Goal: Task Accomplishment & Management: Manage account settings

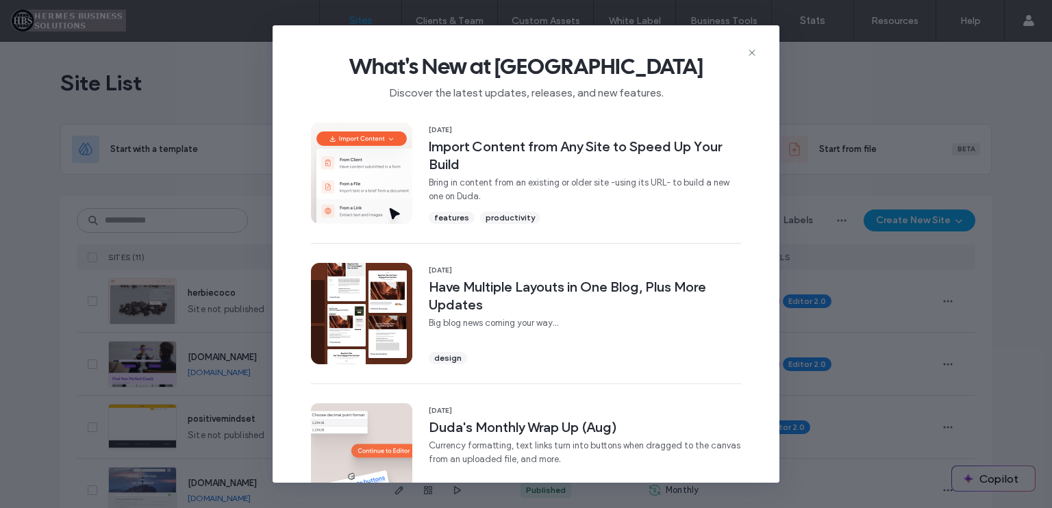
drag, startPoint x: 749, startPoint y: 51, endPoint x: 743, endPoint y: 64, distance: 15.3
click at [750, 51] on use at bounding box center [752, 53] width 6 height 6
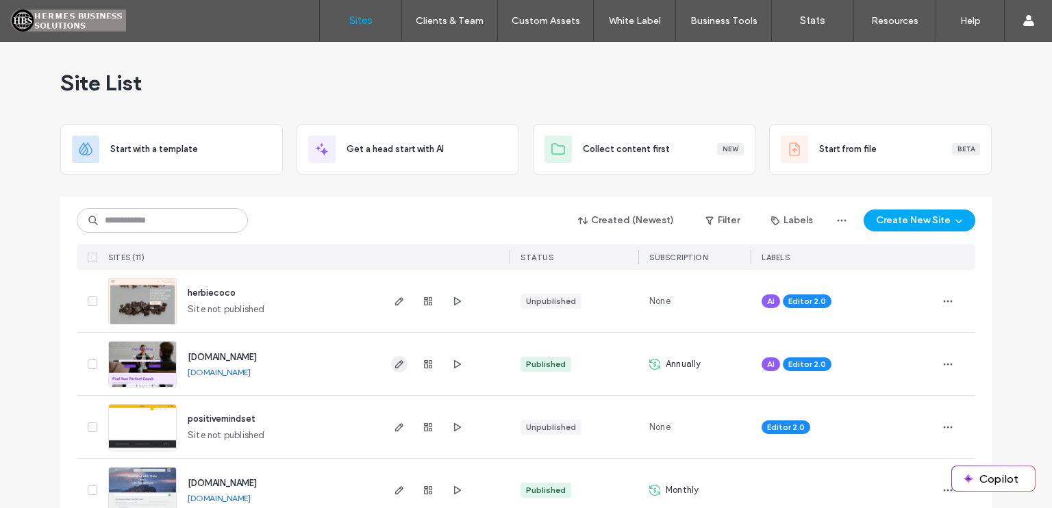
click at [395, 362] on icon "button" at bounding box center [399, 364] width 11 height 11
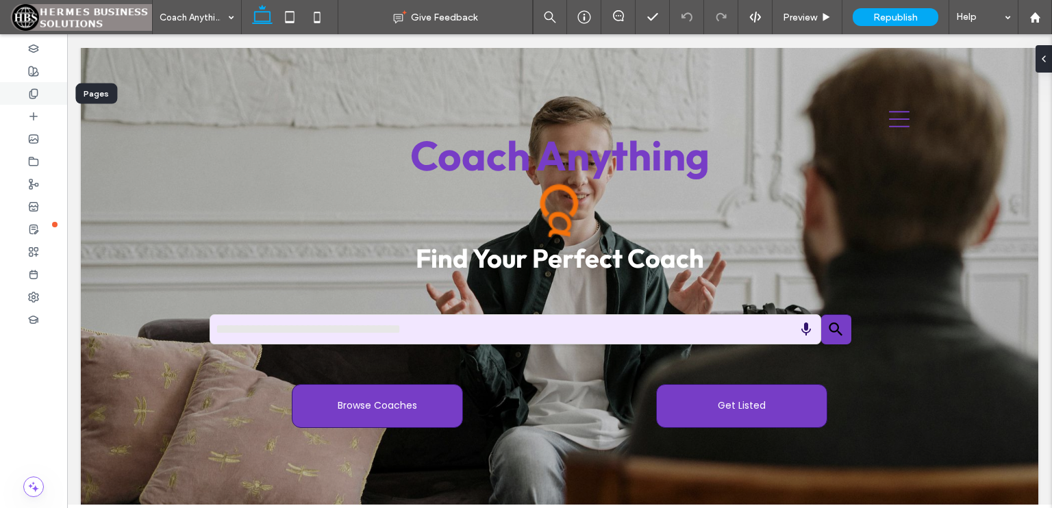
click at [30, 95] on icon at bounding box center [33, 93] width 11 height 11
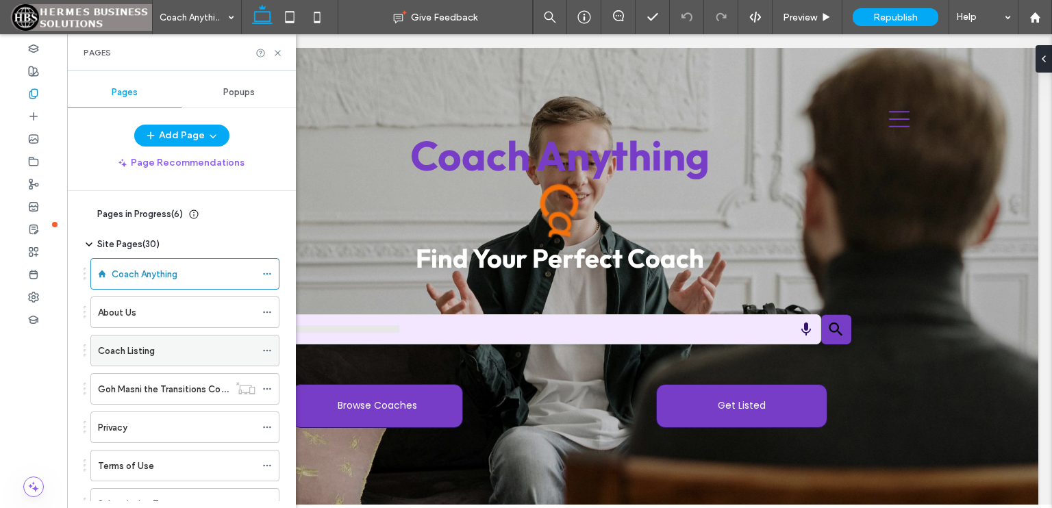
click at [172, 340] on div "Coach Listing" at bounding box center [177, 351] width 158 height 30
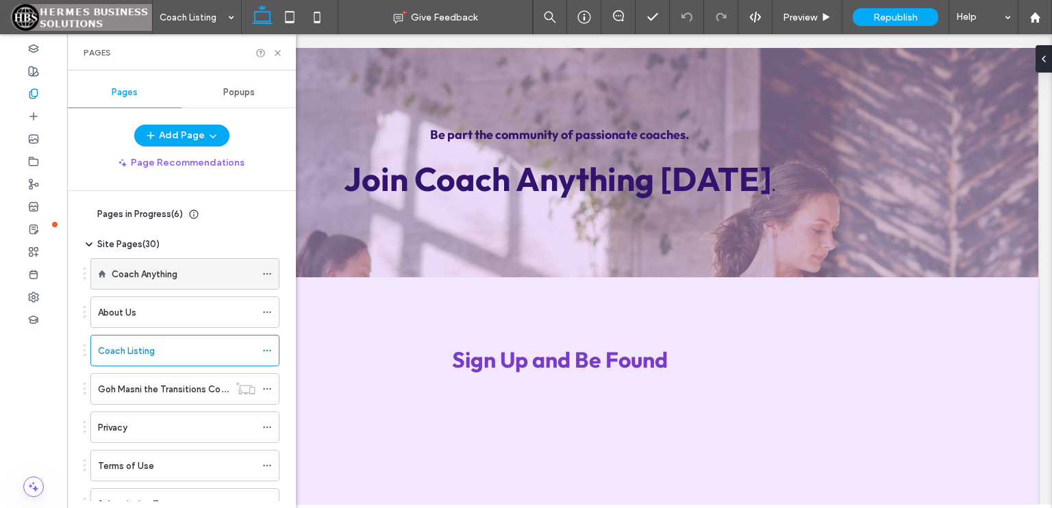
click at [207, 271] on div "Coach Anything" at bounding box center [184, 274] width 144 height 14
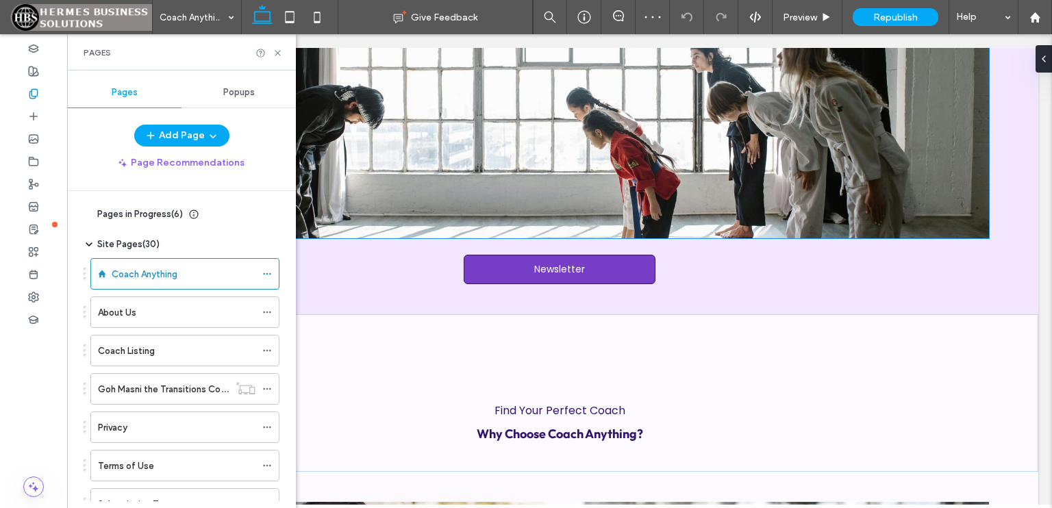
scroll to position [753, 0]
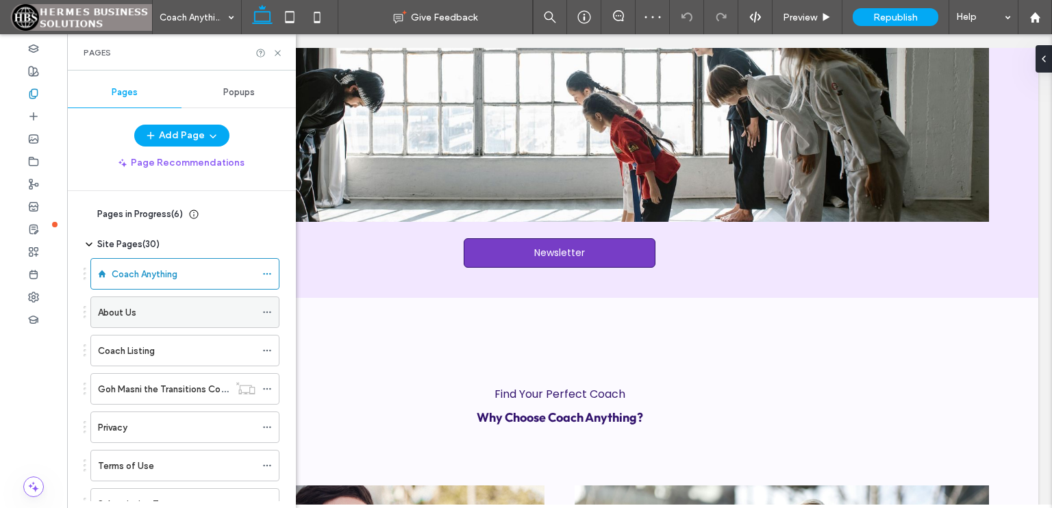
click at [145, 316] on div "About Us" at bounding box center [177, 313] width 158 height 14
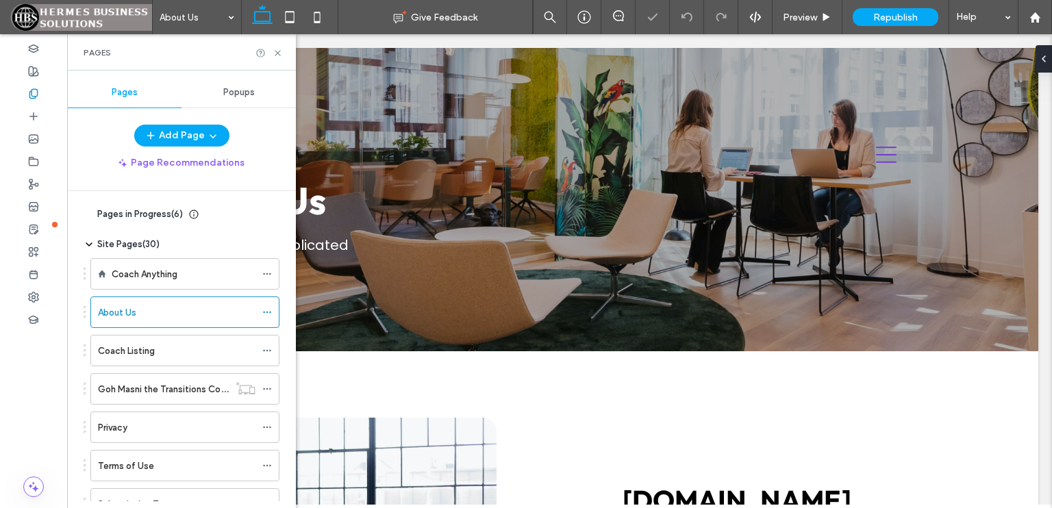
scroll to position [1027, 0]
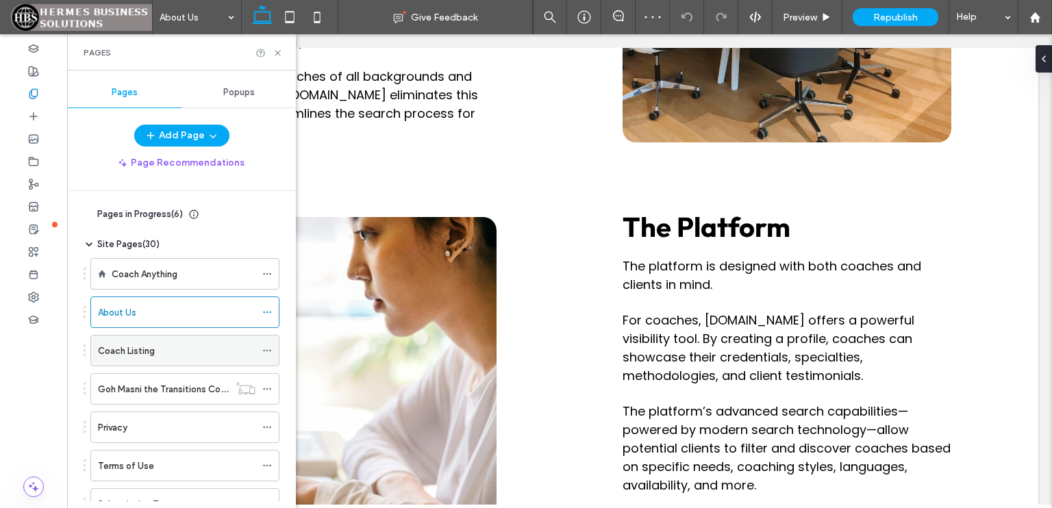
click at [162, 352] on div "Coach Listing" at bounding box center [177, 351] width 158 height 14
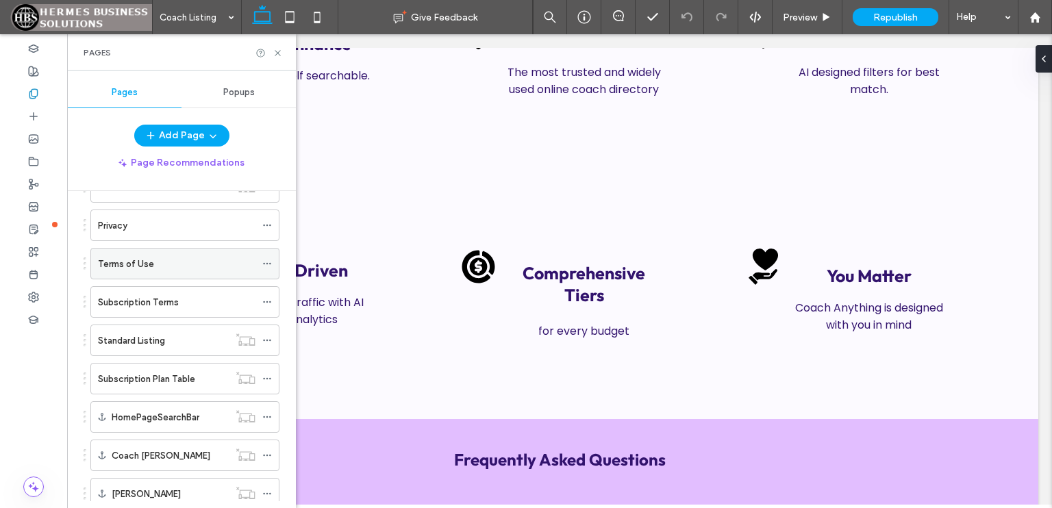
scroll to position [205, 0]
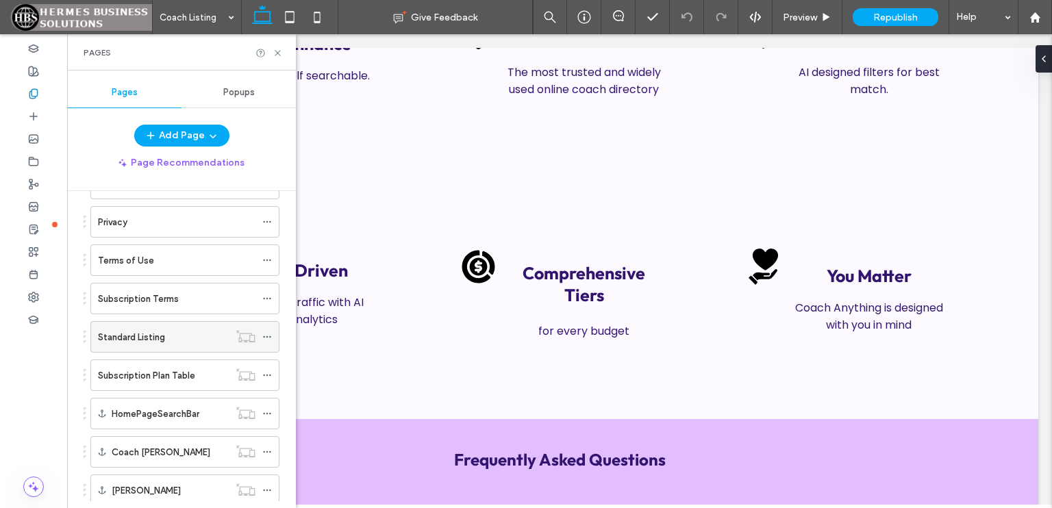
click at [177, 338] on div "Standard Listing" at bounding box center [163, 337] width 131 height 14
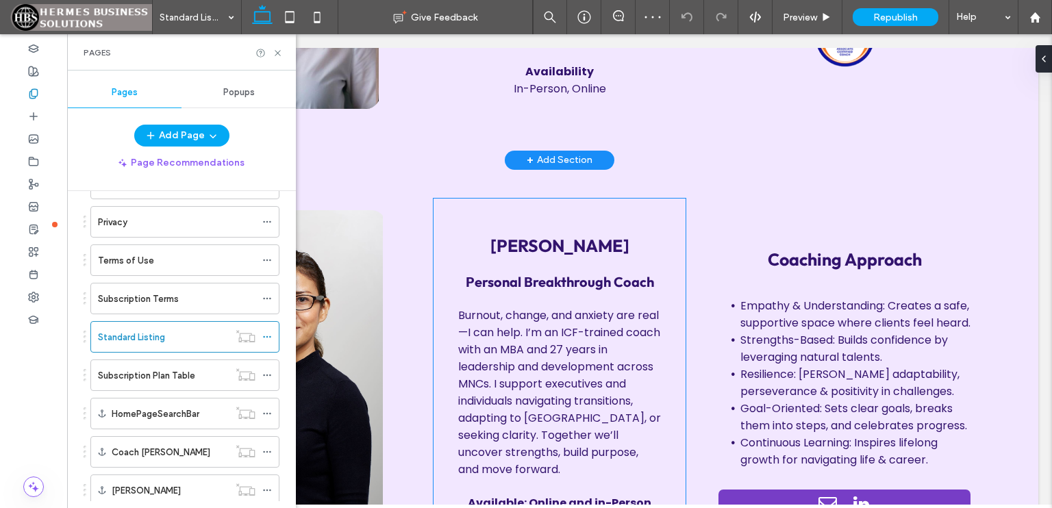
scroll to position [616, 0]
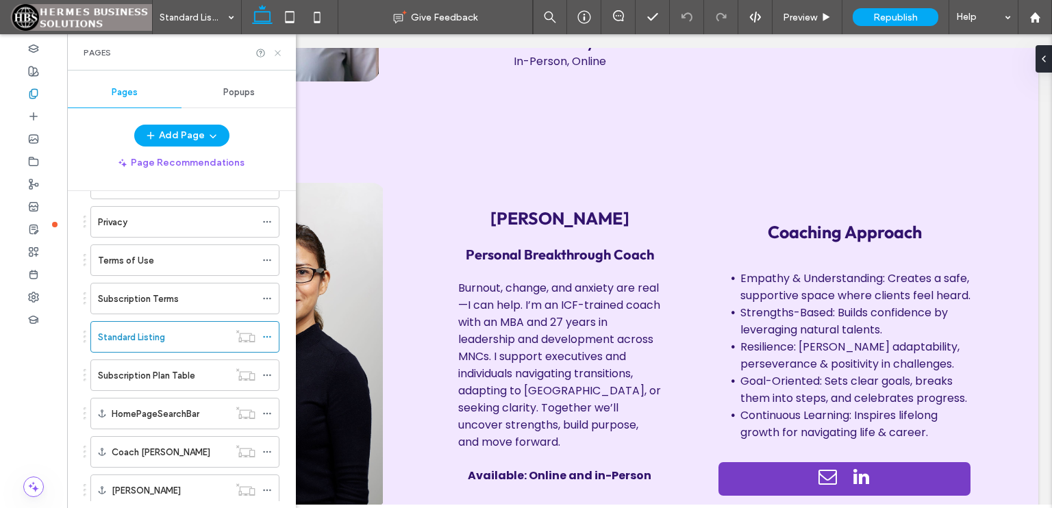
drag, startPoint x: 277, startPoint y: 54, endPoint x: 271, endPoint y: 187, distance: 133.0
click at [277, 54] on icon at bounding box center [278, 53] width 10 height 10
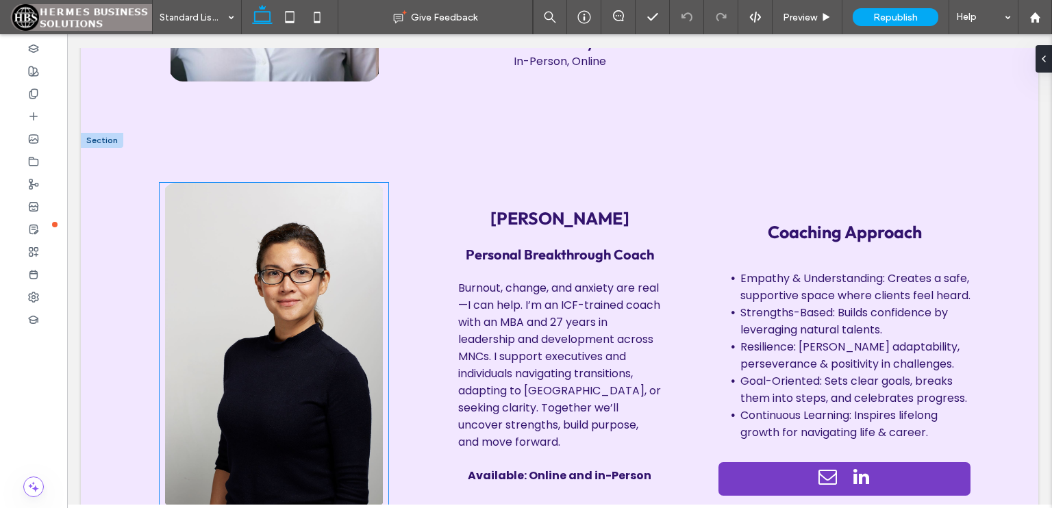
click at [300, 309] on img at bounding box center [274, 346] width 229 height 326
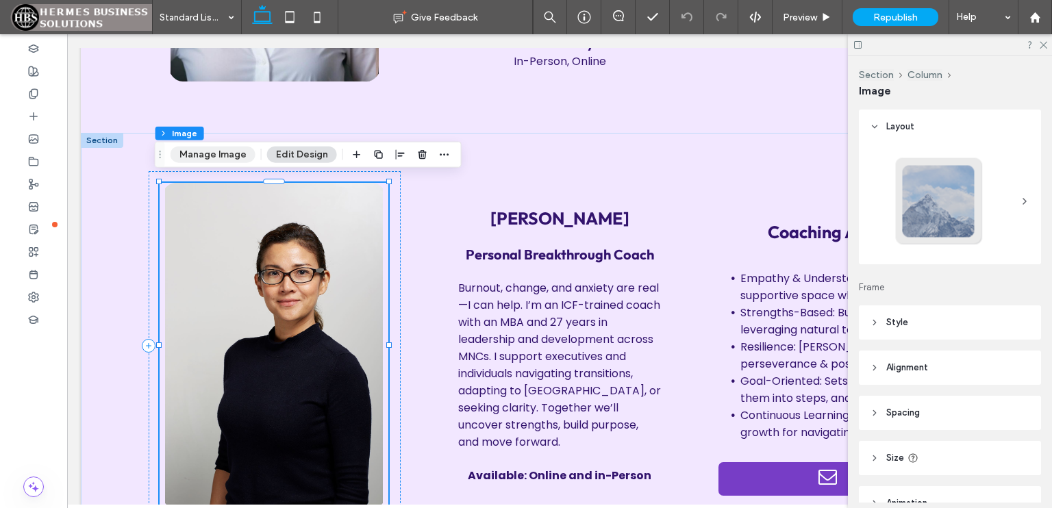
click at [228, 156] on button "Manage Image" at bounding box center [213, 155] width 85 height 16
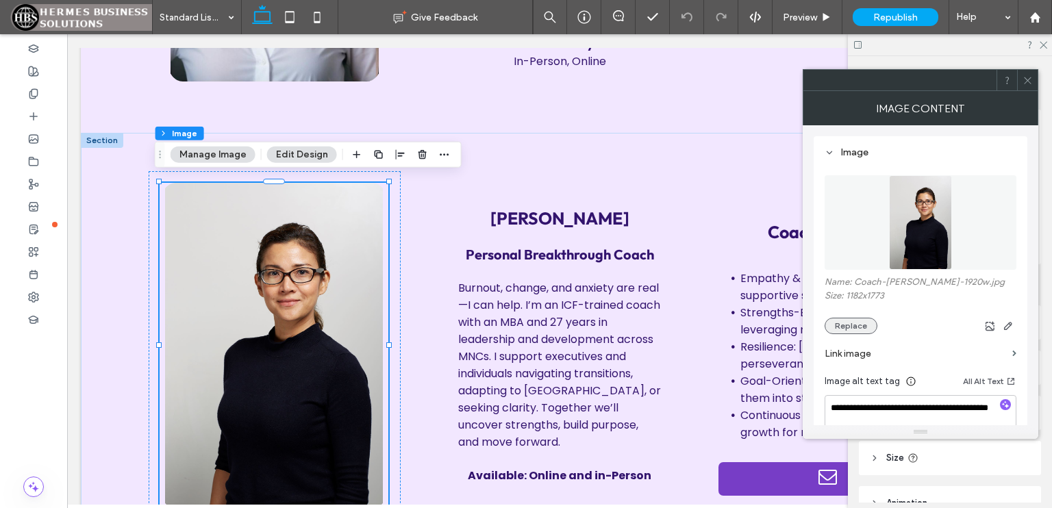
click at [865, 325] on button "Replace" at bounding box center [851, 326] width 53 height 16
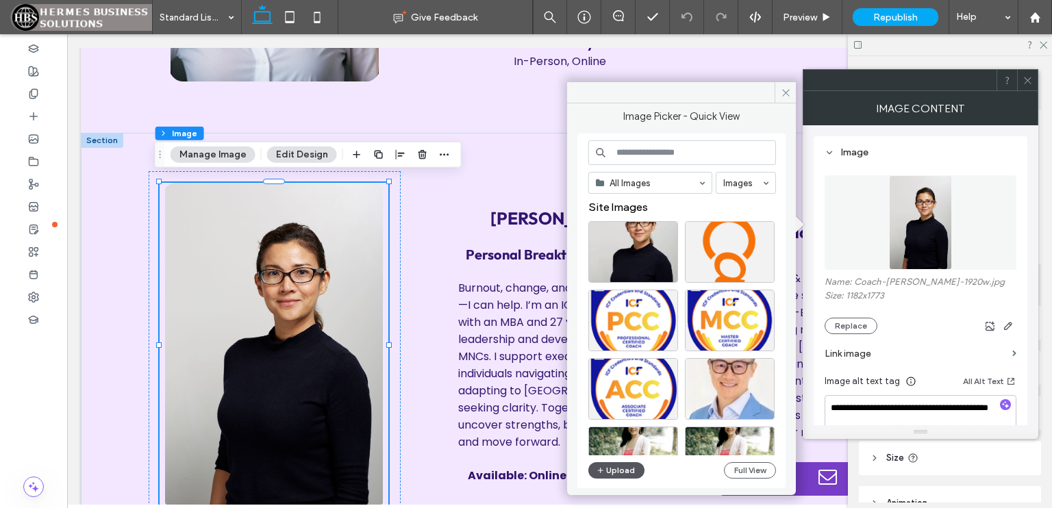
click at [613, 471] on button "Upload" at bounding box center [616, 470] width 56 height 16
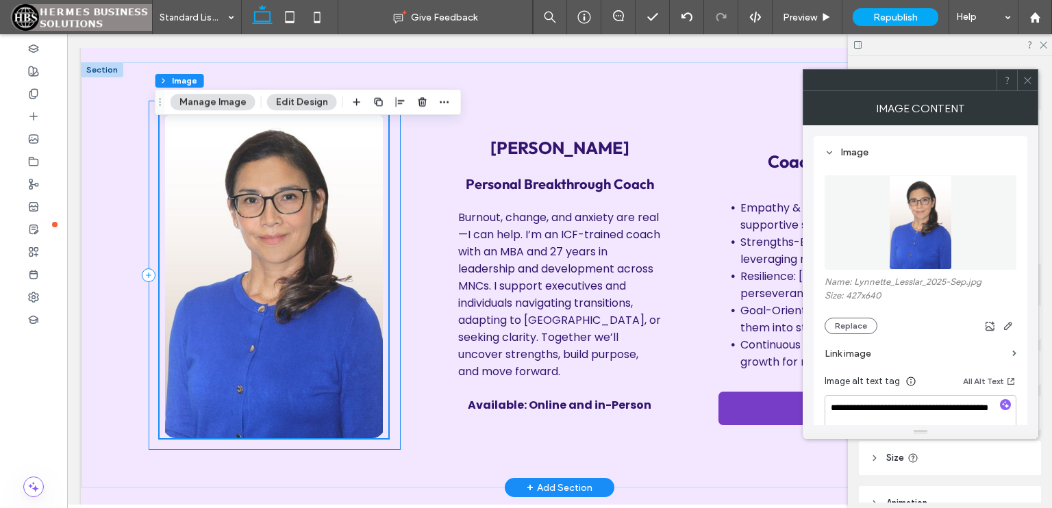
scroll to position [685, 0]
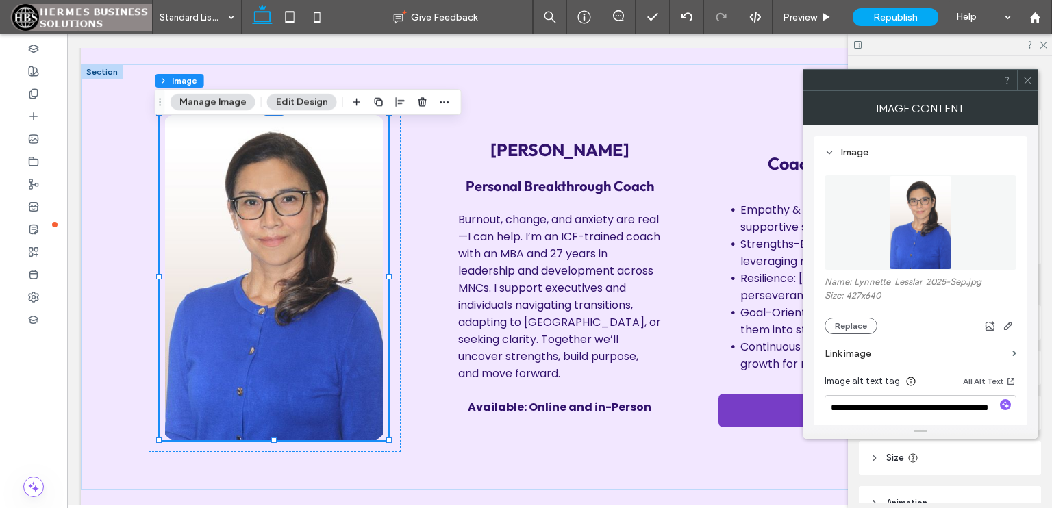
click at [1025, 82] on use at bounding box center [1027, 80] width 7 height 7
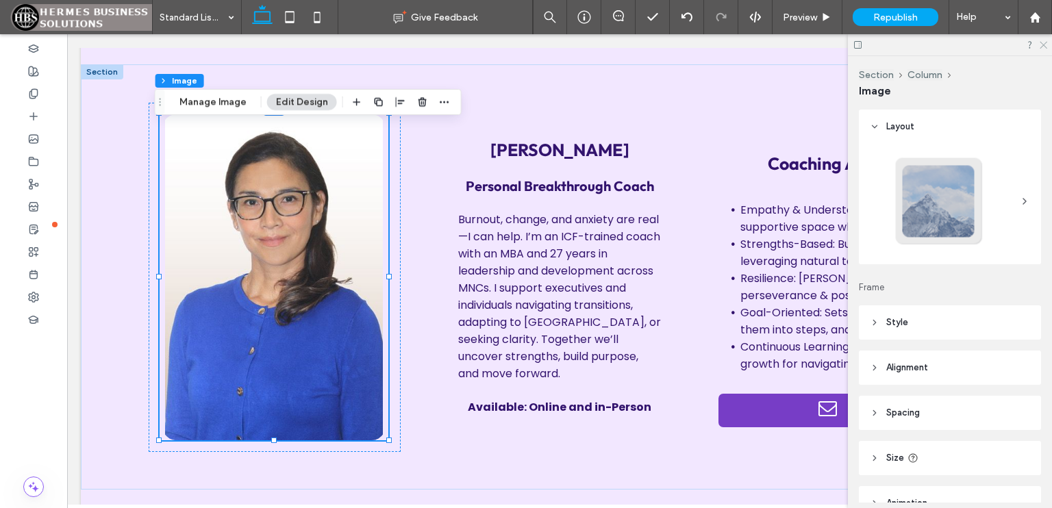
click at [1041, 46] on icon at bounding box center [1042, 44] width 9 height 9
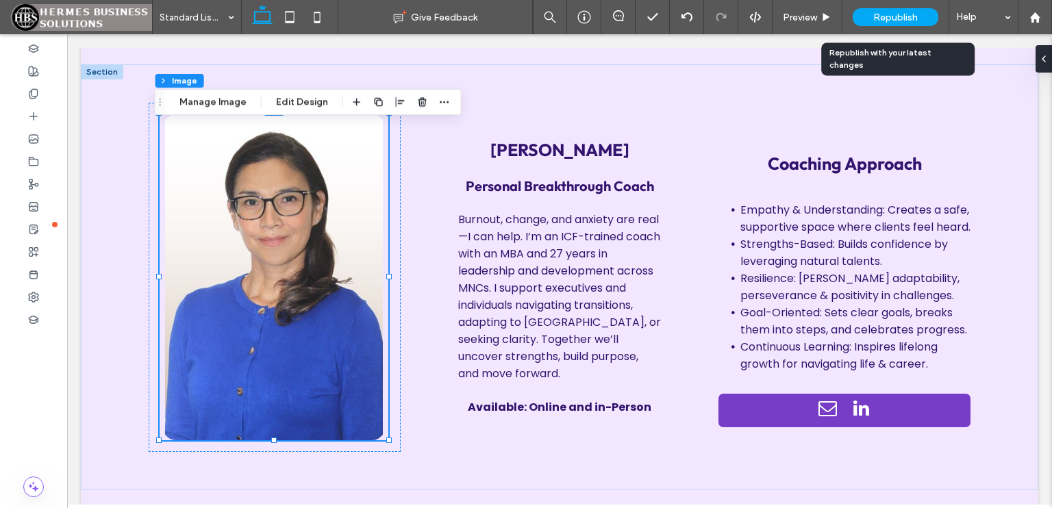
click at [893, 25] on div "Republish" at bounding box center [896, 17] width 86 height 34
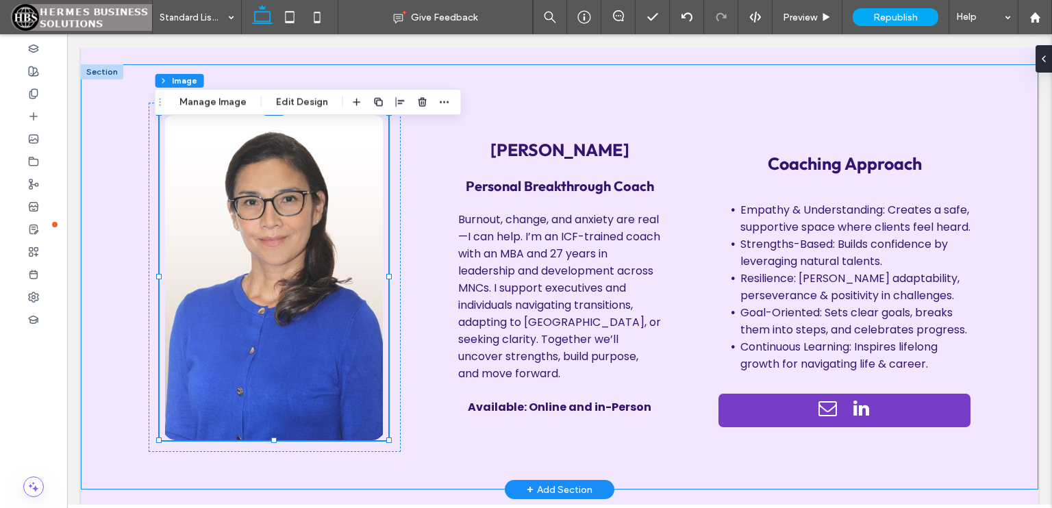
click at [995, 297] on div "Lynnette Lesslar Personal Breakthrough Coach Burnout, change, and anxiety are r…" at bounding box center [560, 277] width 958 height 426
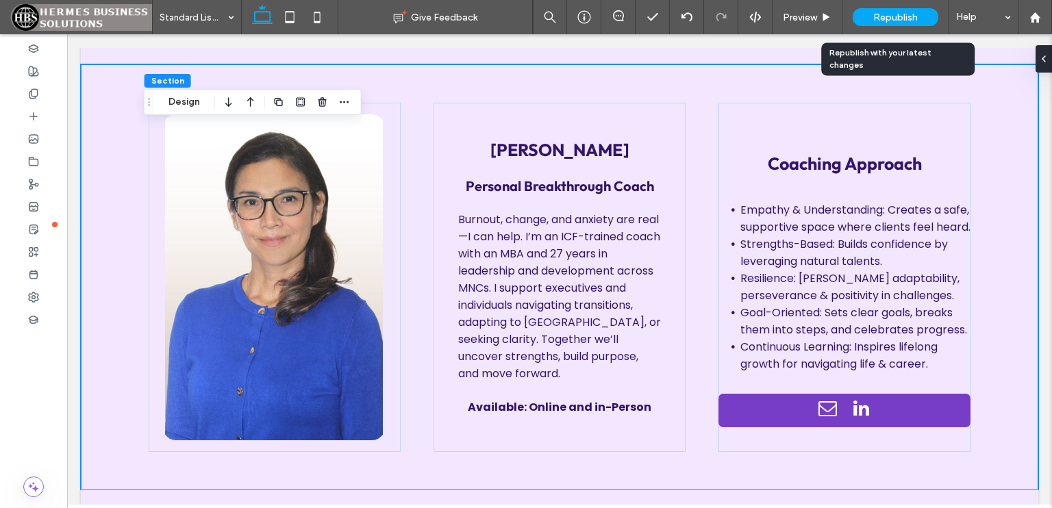
click at [911, 24] on div "Republish" at bounding box center [896, 17] width 86 height 18
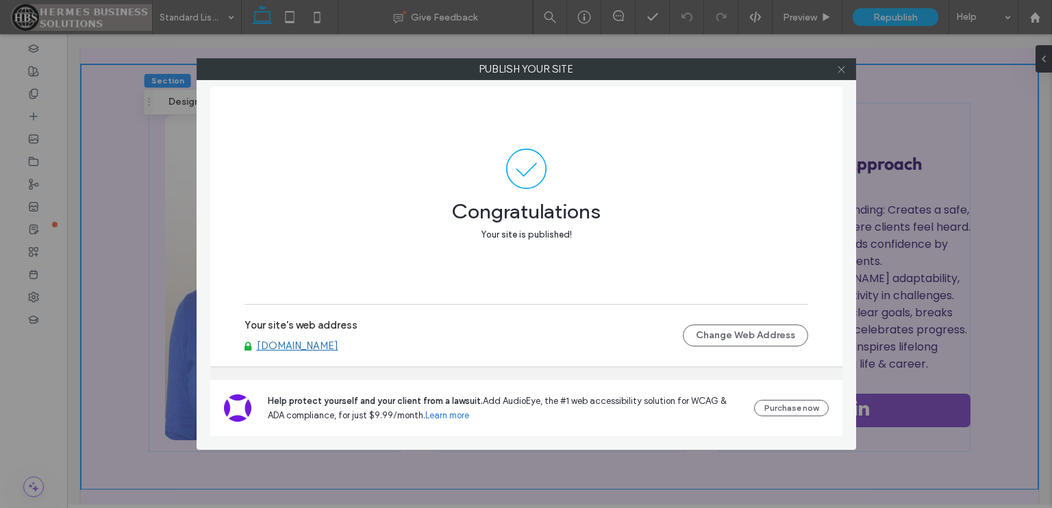
click at [842, 73] on icon at bounding box center [841, 69] width 10 height 10
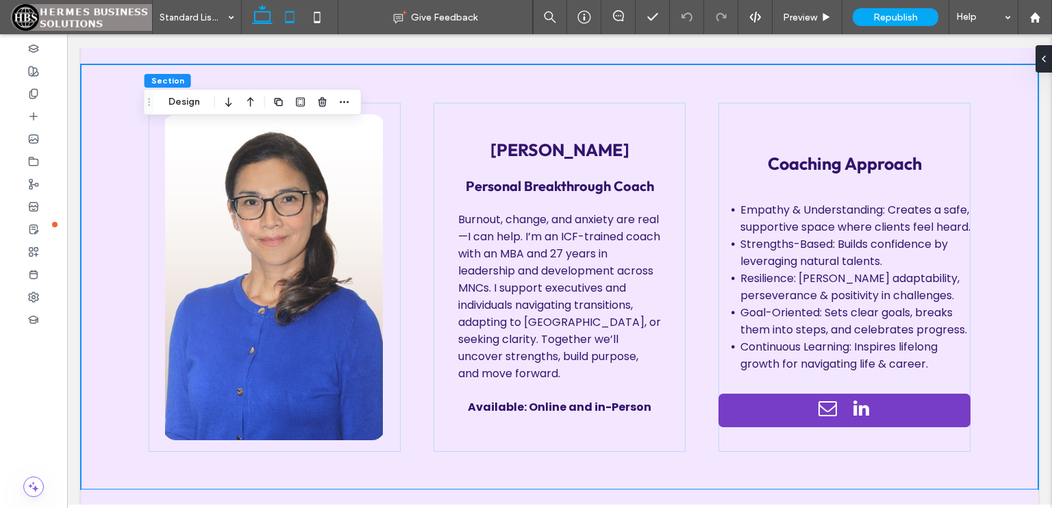
click at [286, 16] on icon at bounding box center [289, 16] width 27 height 27
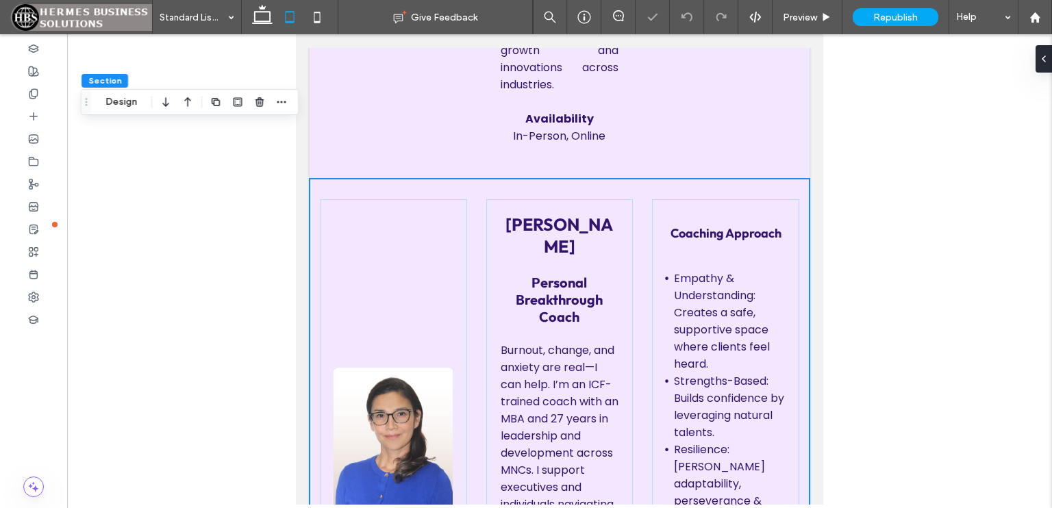
scroll to position [839, 0]
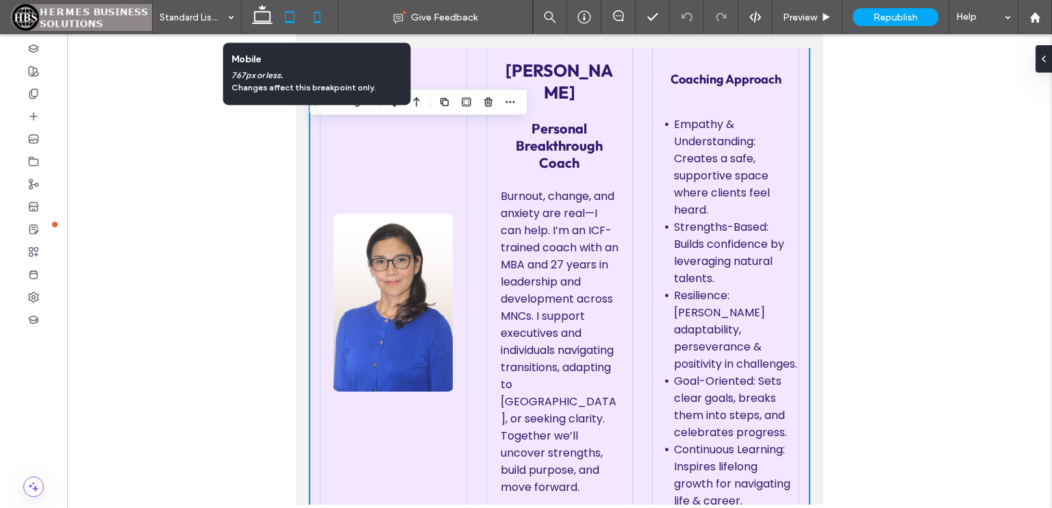
click at [312, 26] on icon at bounding box center [316, 16] width 27 height 27
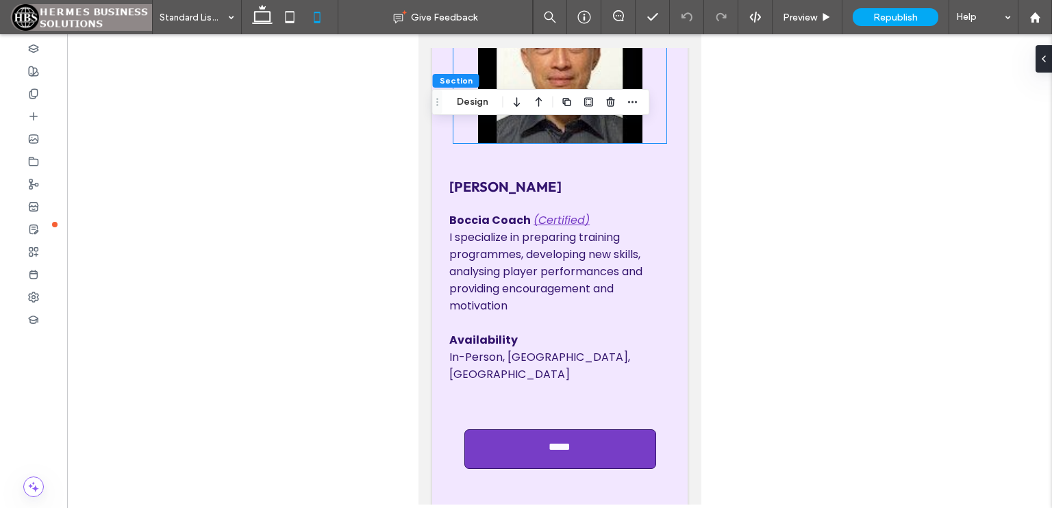
scroll to position [2790, 0]
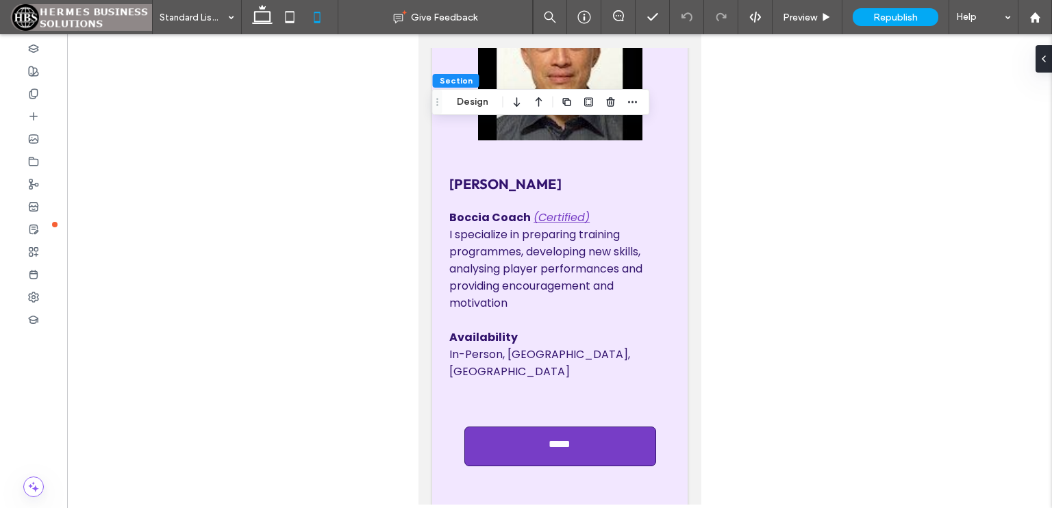
click at [907, 204] on div at bounding box center [559, 269] width 985 height 471
click at [266, 24] on icon at bounding box center [262, 16] width 27 height 27
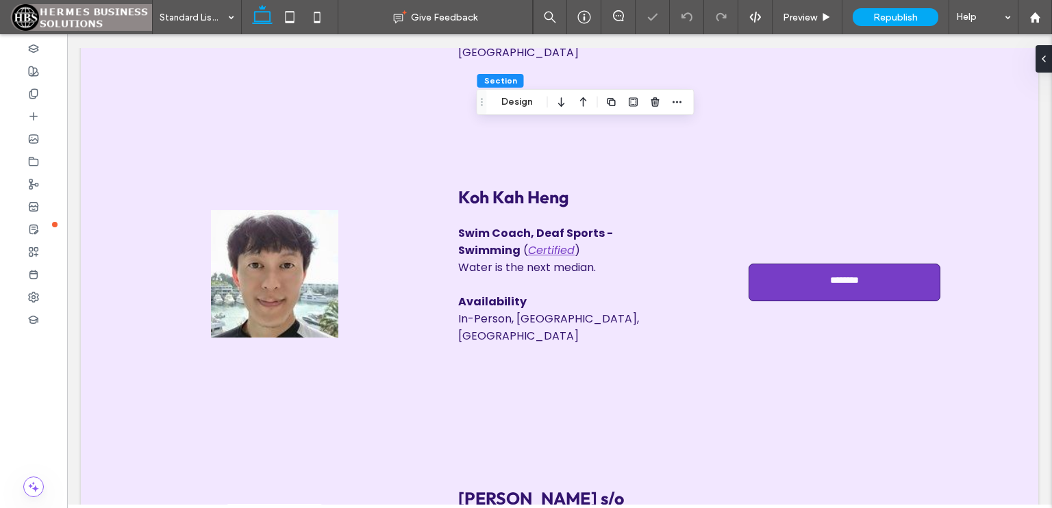
scroll to position [1546, 0]
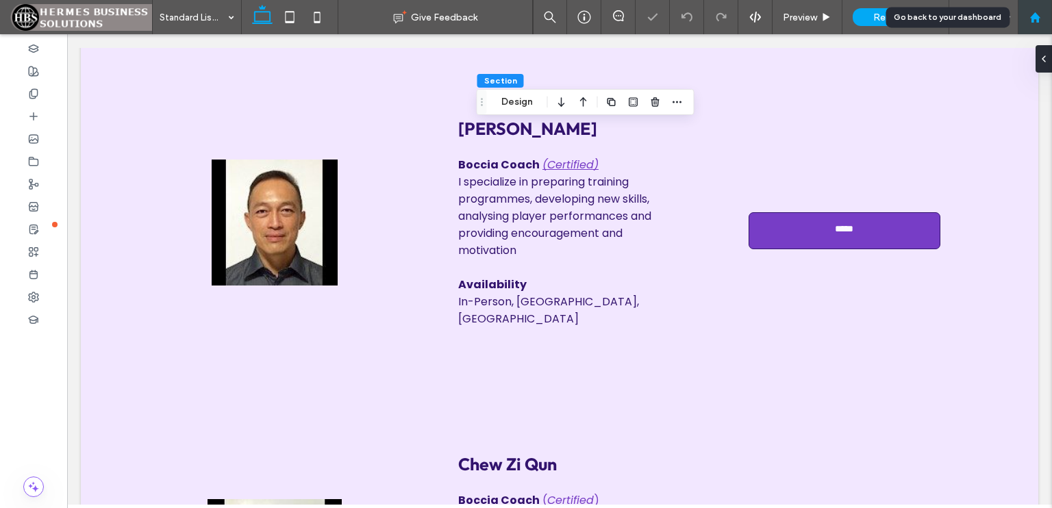
drag, startPoint x: 1033, startPoint y: 16, endPoint x: 1032, endPoint y: 27, distance: 11.0
click at [1033, 17] on use at bounding box center [1035, 17] width 10 height 10
